Goal: Navigation & Orientation: Go to known website

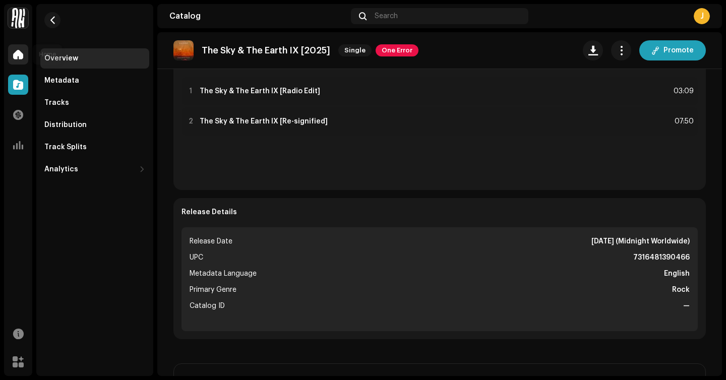
click at [23, 55] on span at bounding box center [18, 54] width 10 height 8
